Goal: Navigation & Orientation: Understand site structure

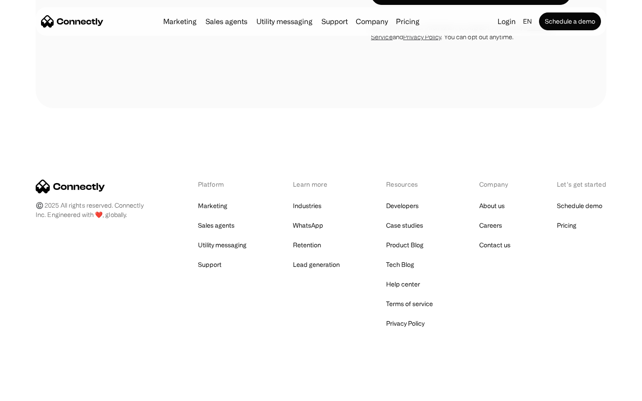
scroll to position [3174, 0]
